Goal: Find specific page/section: Find specific page/section

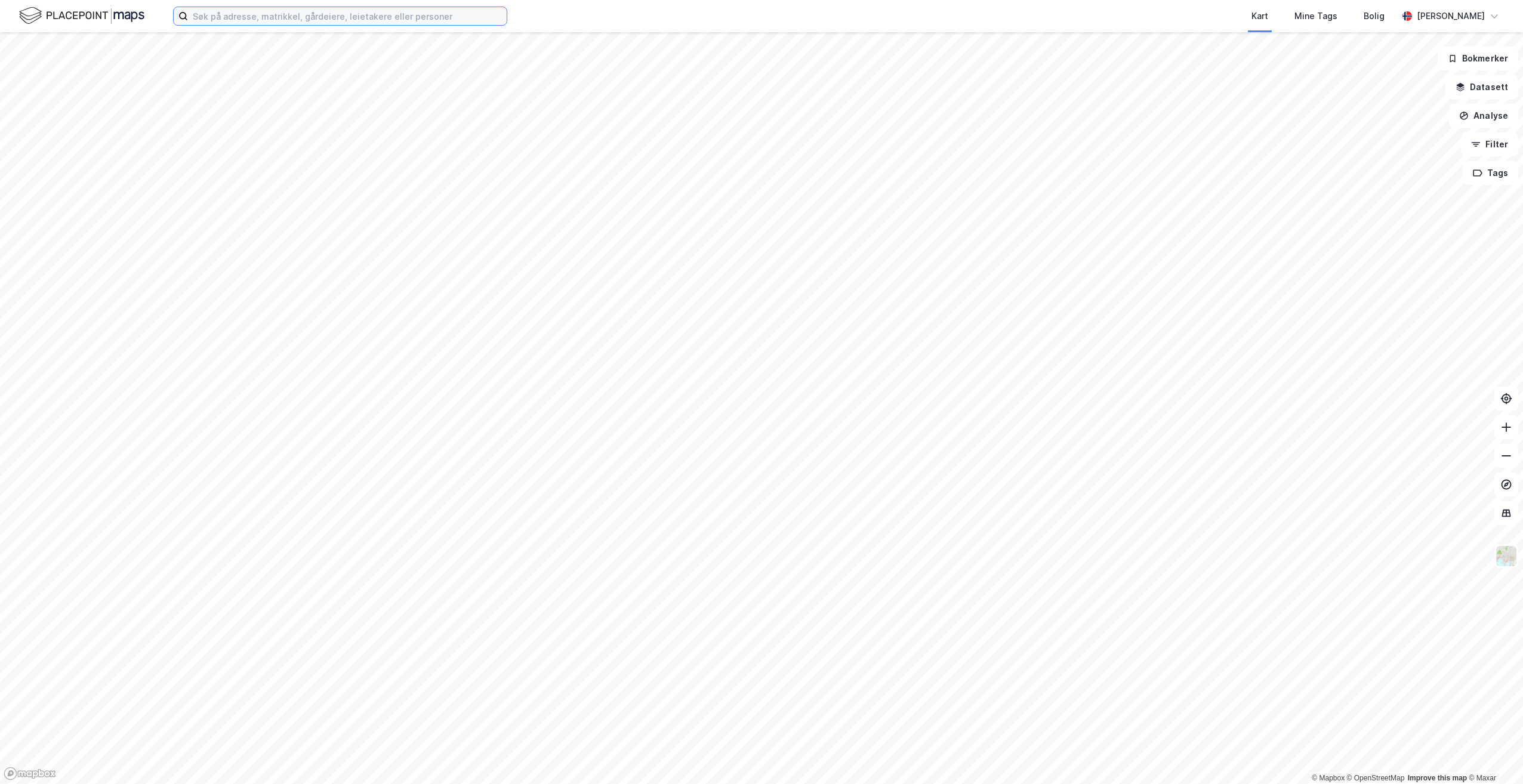
click at [234, 22] on input at bounding box center [347, 16] width 319 height 18
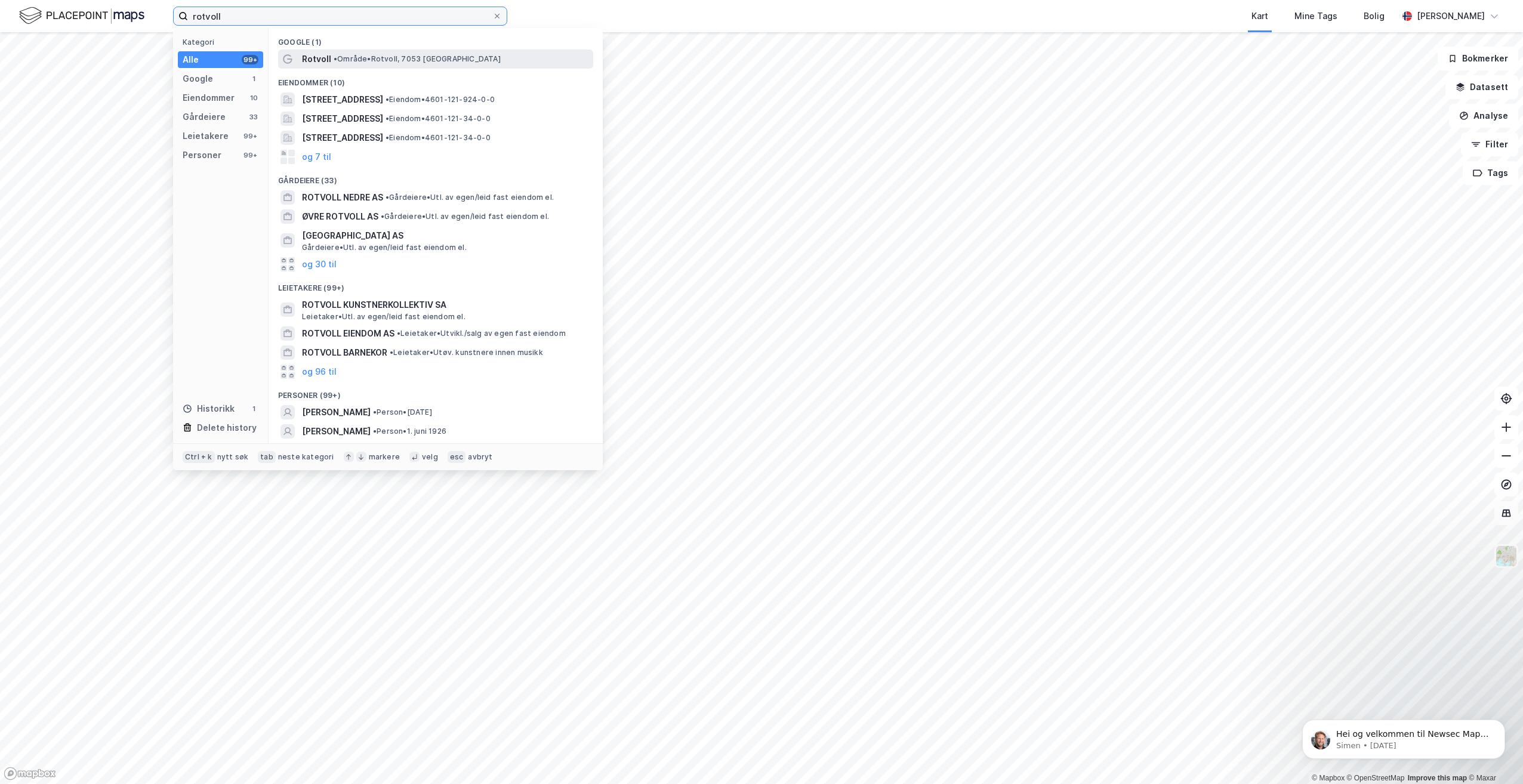
type input "rotvoll"
click at [379, 58] on span "• Område • [GEOGRAPHIC_DATA], 7053 [GEOGRAPHIC_DATA]" at bounding box center [417, 59] width 167 height 10
